Goal: Transaction & Acquisition: Purchase product/service

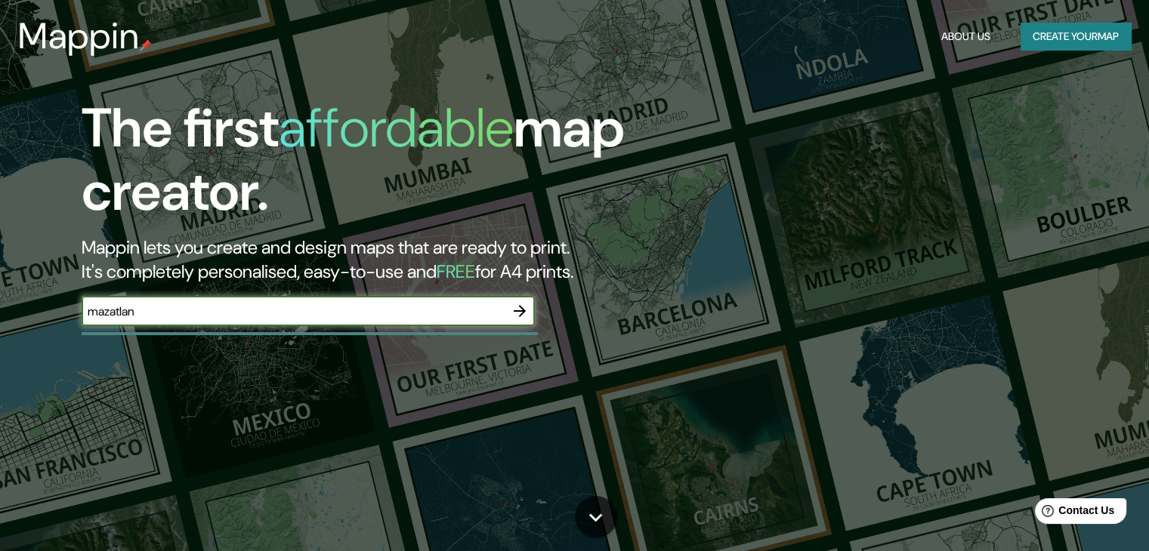
type input "mazatlan"
click at [510, 298] on div at bounding box center [519, 311] width 30 height 30
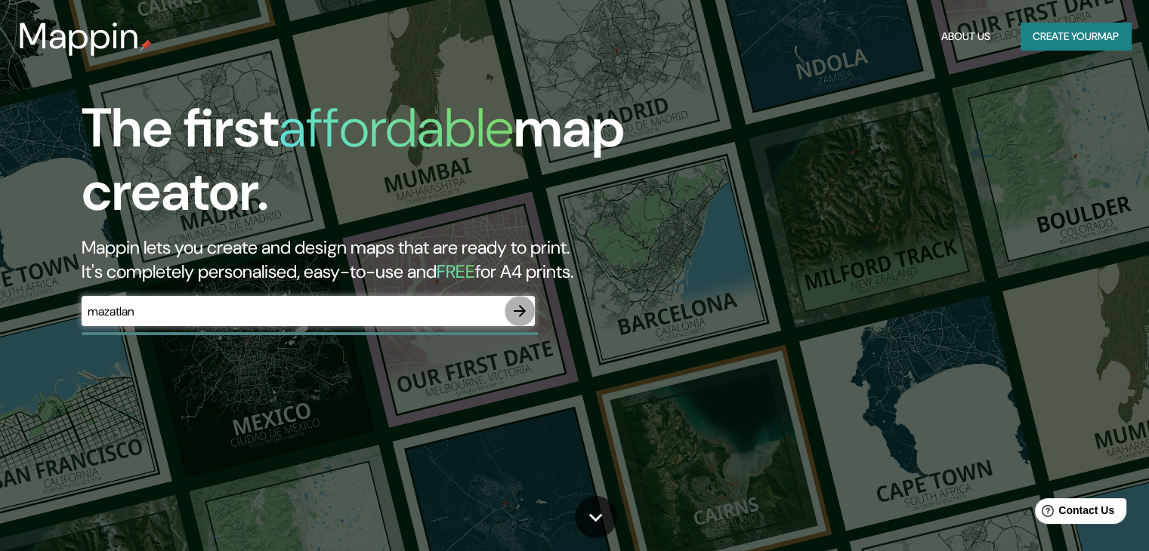
click at [514, 303] on icon "button" at bounding box center [519, 311] width 18 height 18
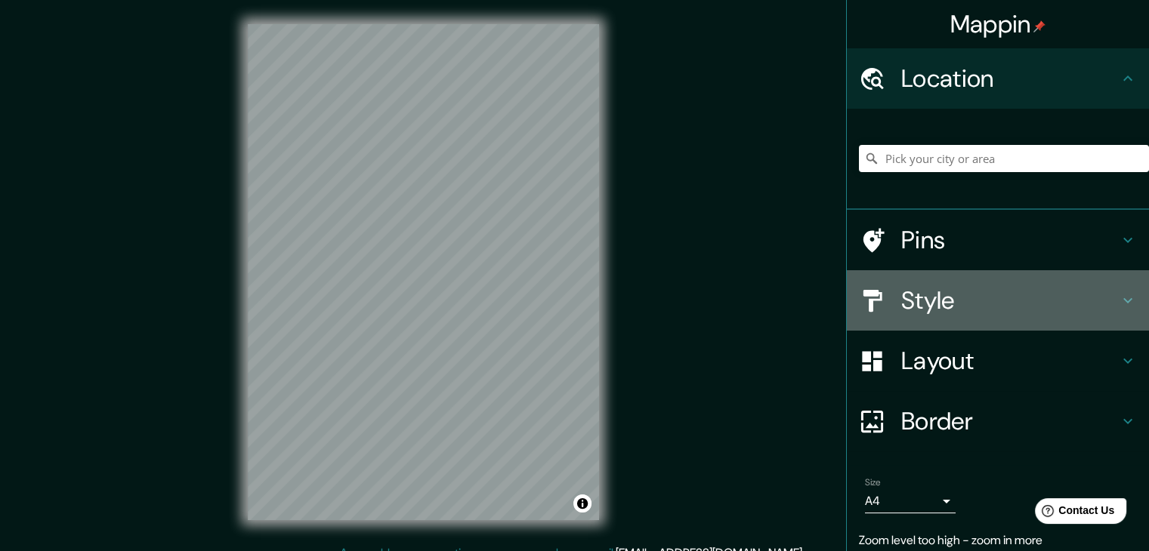
click at [1033, 294] on h4 "Style" at bounding box center [1009, 300] width 217 height 30
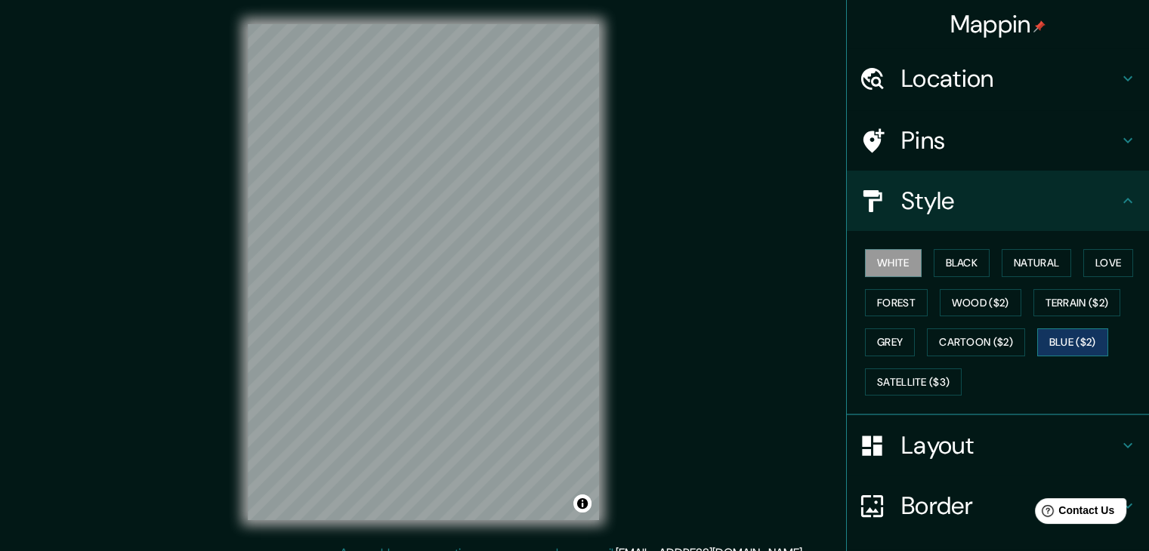
click at [1056, 351] on button "Blue ($2)" at bounding box center [1072, 342] width 71 height 28
click at [470, 324] on div at bounding box center [470, 319] width 12 height 12
click at [470, 324] on div at bounding box center [468, 322] width 12 height 12
click at [466, 293] on div at bounding box center [466, 289] width 12 height 12
click at [602, 146] on div "© Mapbox © OpenStreetMap Improve this map" at bounding box center [423, 272] width 399 height 544
